Goal: Complete application form

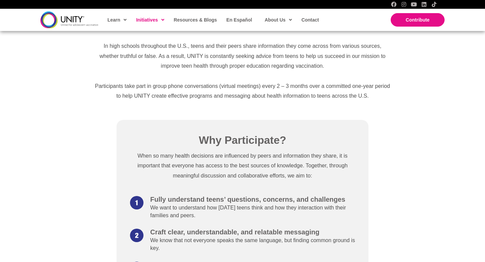
scroll to position [349, 0]
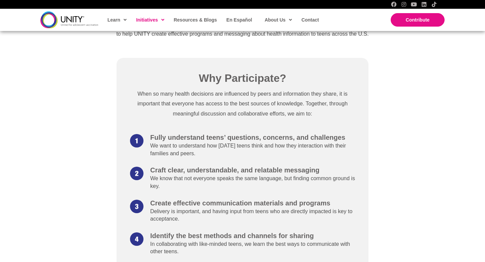
click at [89, 156] on div "Why Participate? When so many health decisions are influenced by peers and info…" at bounding box center [242, 183] width 485 height 260
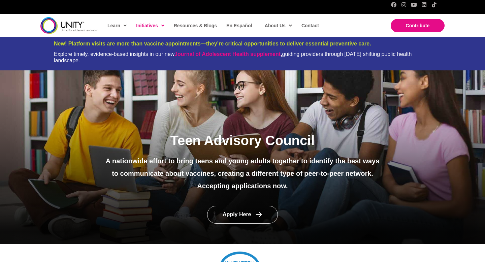
scroll to position [0, 0]
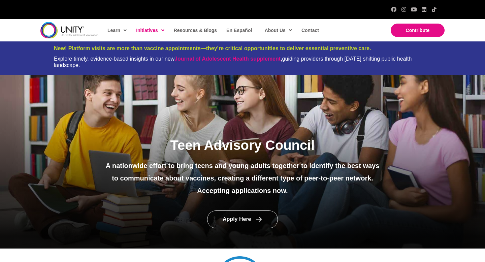
click at [115, 125] on div "Teen Advisory Council A nationwide effort to bring teens and young adults toget…" at bounding box center [242, 162] width 485 height 174
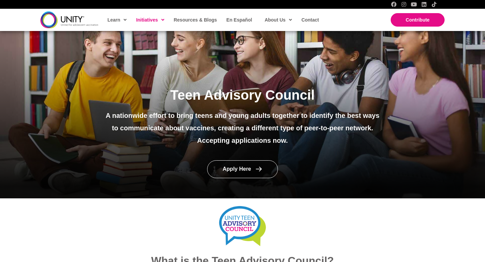
scroll to position [61, 0]
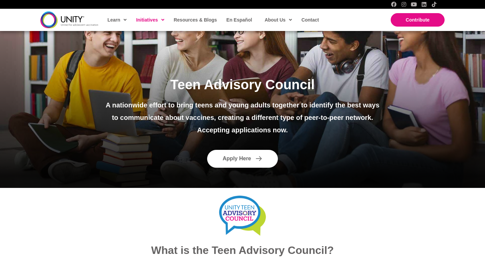
click at [225, 158] on span "Apply Here" at bounding box center [237, 159] width 28 height 6
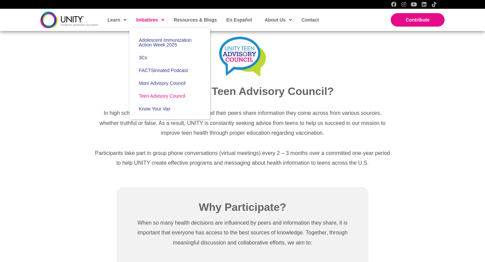
scroll to position [372, 0]
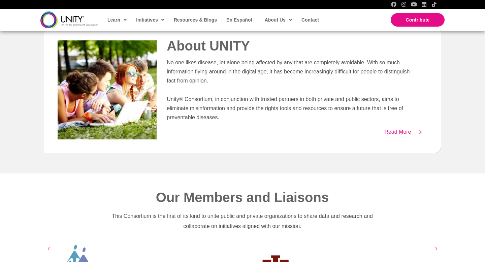
scroll to position [377, 0]
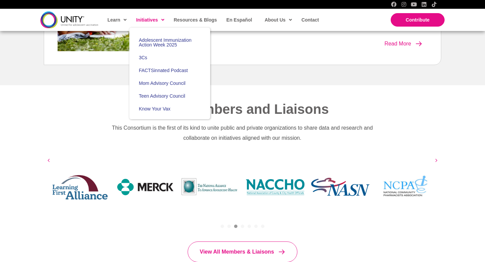
click at [142, 21] on span "Initiatives" at bounding box center [150, 20] width 28 height 10
click at [150, 97] on span "Teen Advisory Council" at bounding box center [162, 95] width 47 height 5
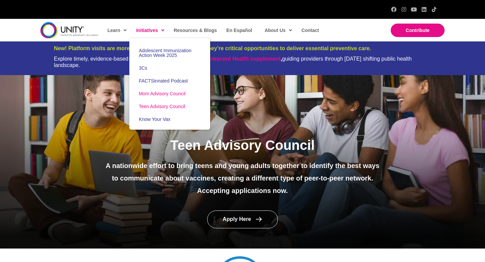
click at [151, 97] on link "Mom Advisory Council" at bounding box center [169, 93] width 81 height 13
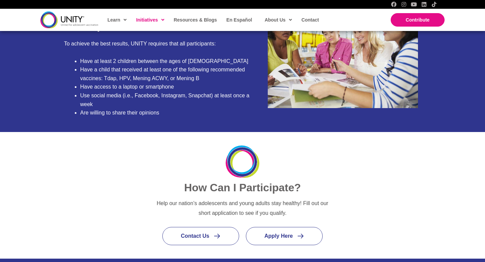
scroll to position [802, 0]
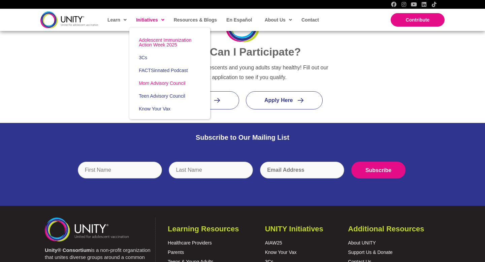
click at [157, 40] on span "Adolescent Immunization Action Week 2025" at bounding box center [165, 42] width 53 height 10
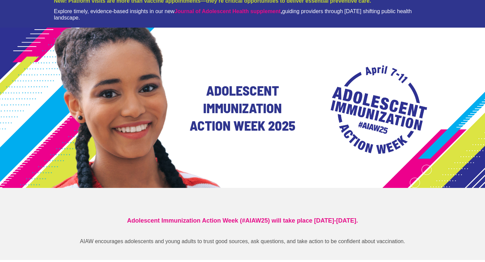
scroll to position [147, 0]
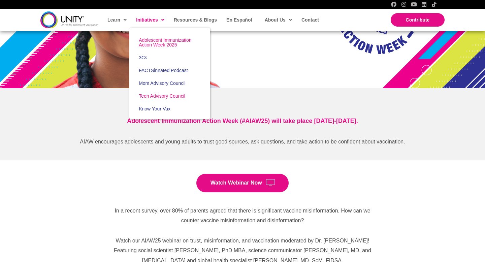
click at [157, 95] on span "Teen Advisory Council" at bounding box center [162, 95] width 47 height 5
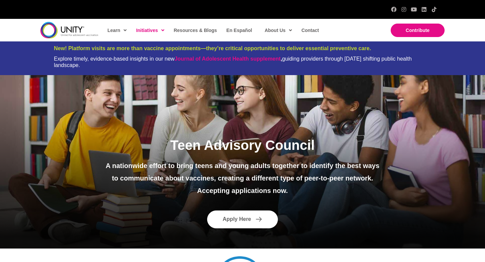
click at [228, 224] on link "Apply Here" at bounding box center [242, 220] width 71 height 18
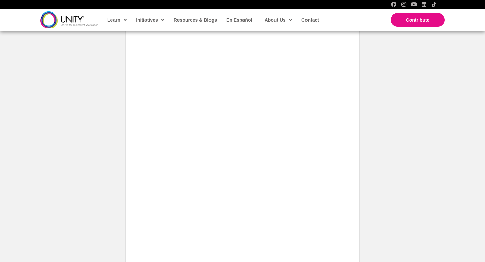
scroll to position [498, 0]
